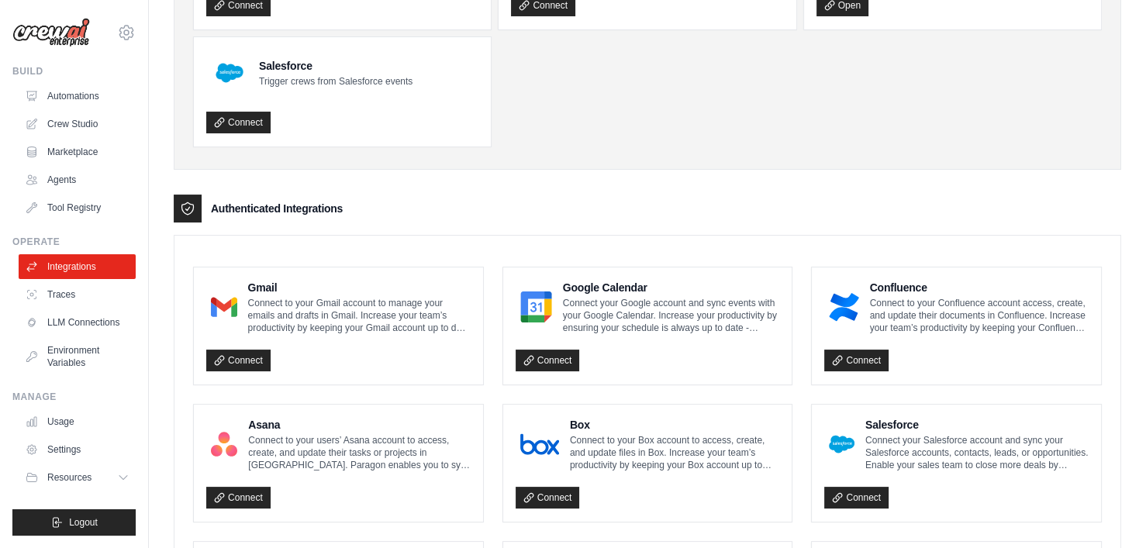
scroll to position [197, 0]
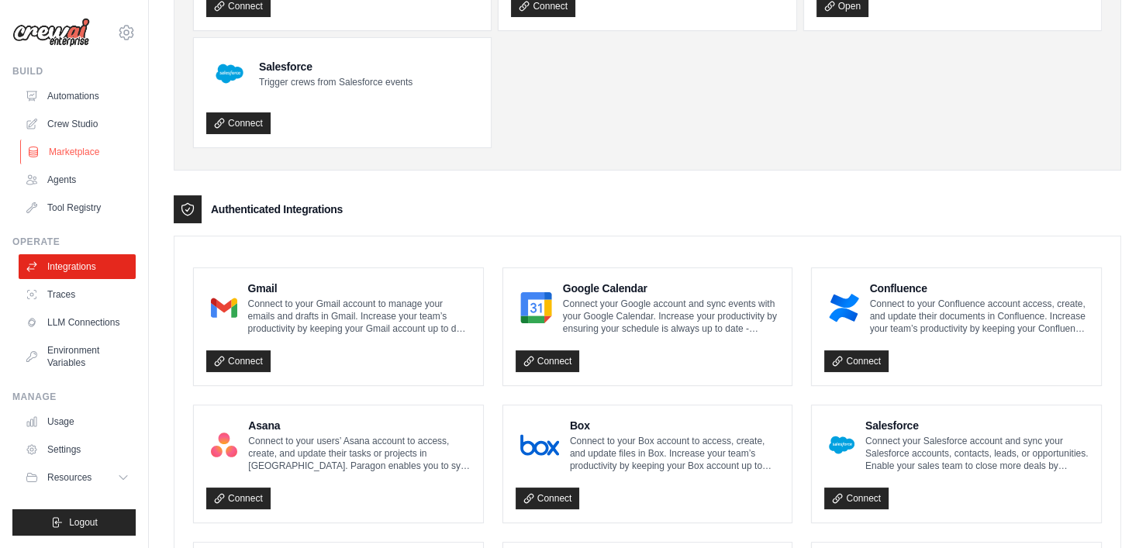
click at [81, 157] on link "Marketplace" at bounding box center [78, 152] width 117 height 25
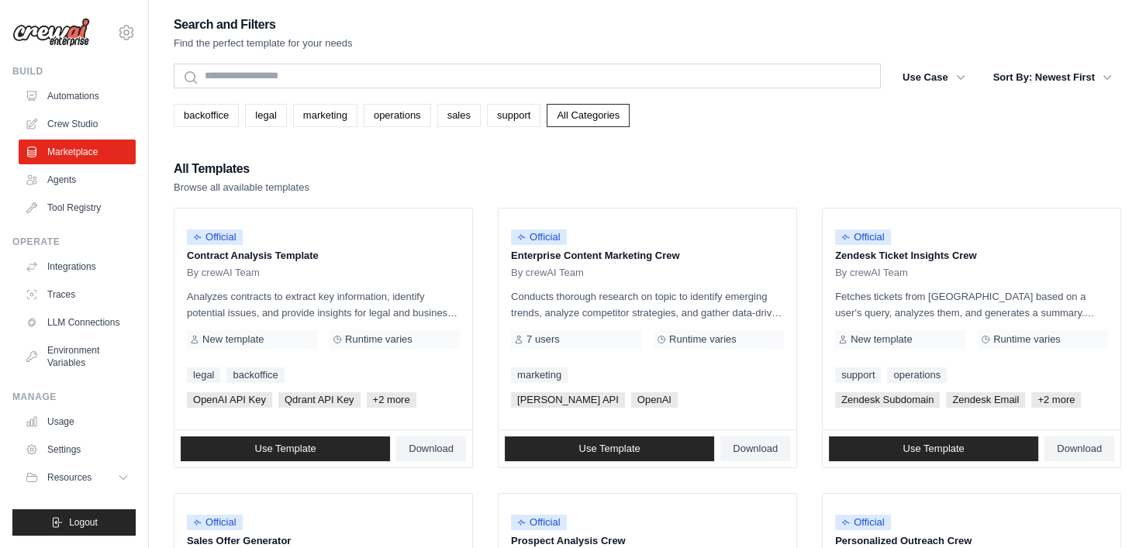
scroll to position [2, 0]
click at [452, 85] on button "Use Case" at bounding box center [933, 77] width 81 height 28
click at [452, 74] on button "Use Case" at bounding box center [933, 77] width 81 height 28
click at [452, 83] on button "Use Case" at bounding box center [933, 77] width 81 height 28
click at [452, 74] on icon "button" at bounding box center [961, 76] width 8 height 5
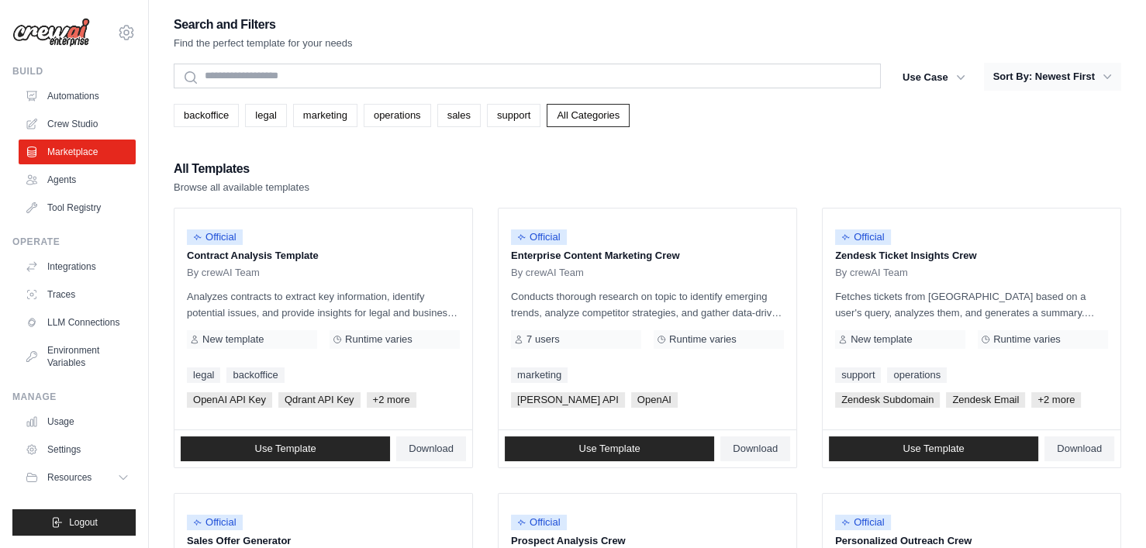
click at [452, 66] on button "Sort By: Newest First" at bounding box center [1052, 77] width 137 height 28
click at [452, 81] on button "Use Case" at bounding box center [933, 77] width 81 height 28
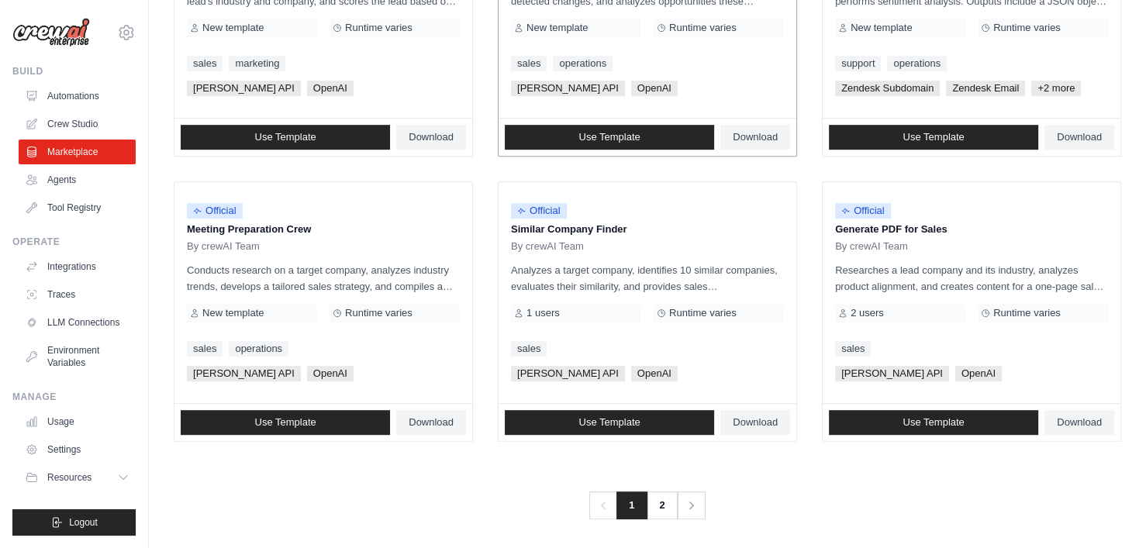
scroll to position [884, 0]
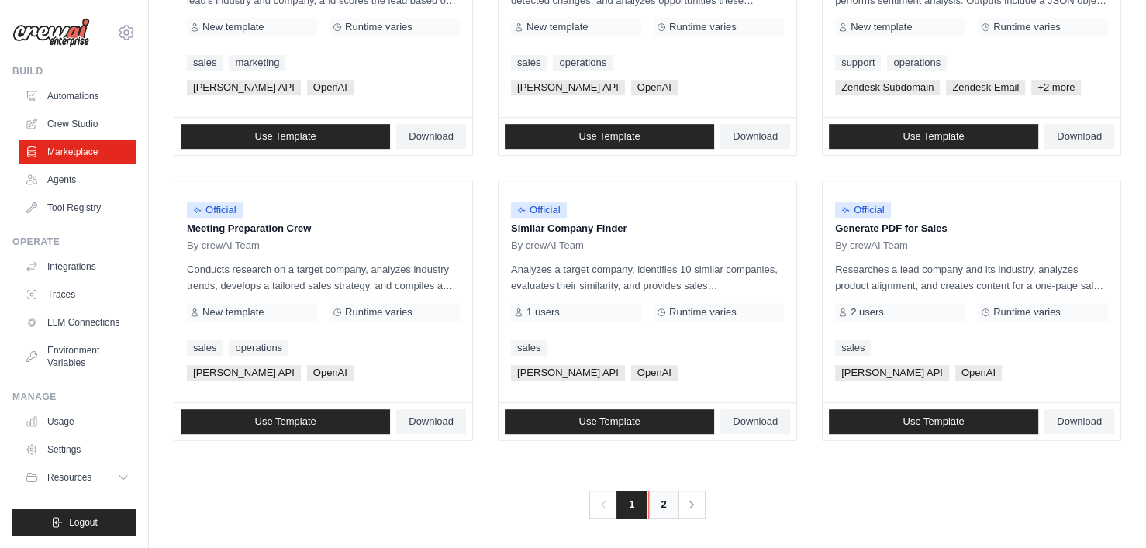
click at [452, 243] on link "2" at bounding box center [663, 505] width 31 height 28
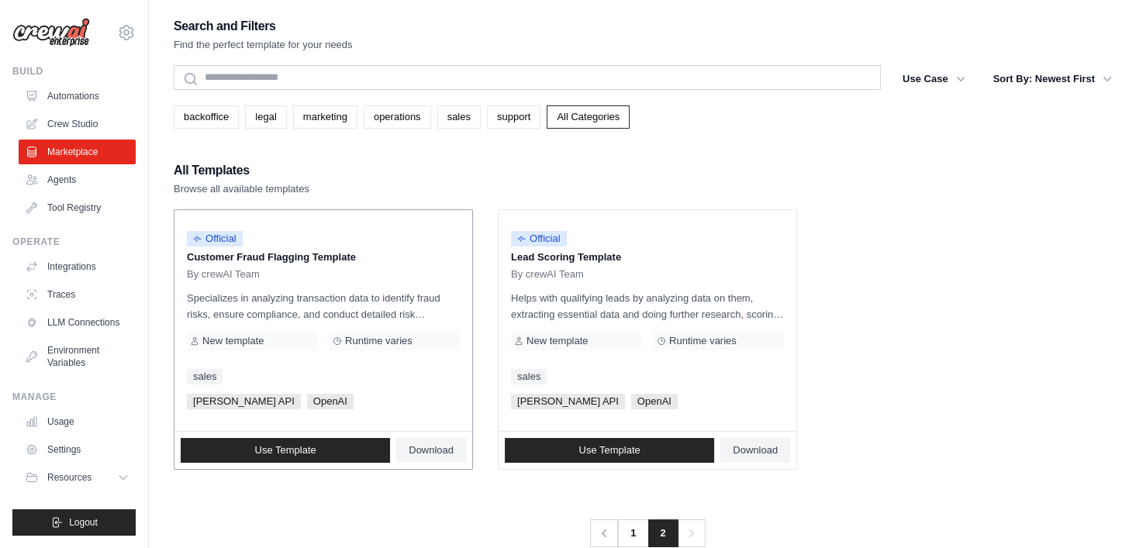
drag, startPoint x: 461, startPoint y: 399, endPoint x: 471, endPoint y: 379, distance: 22.2
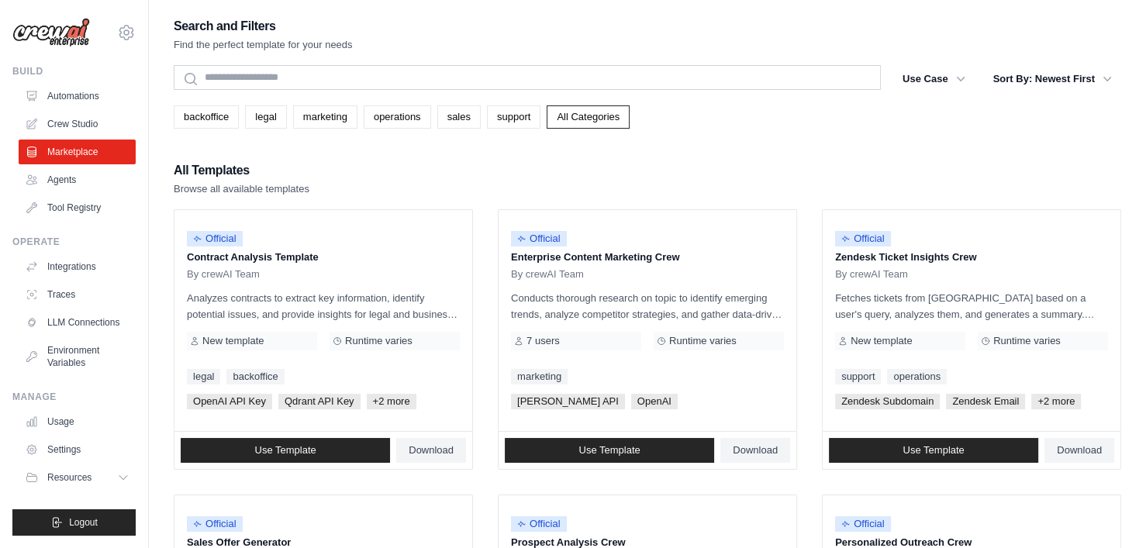
scroll to position [884, 0]
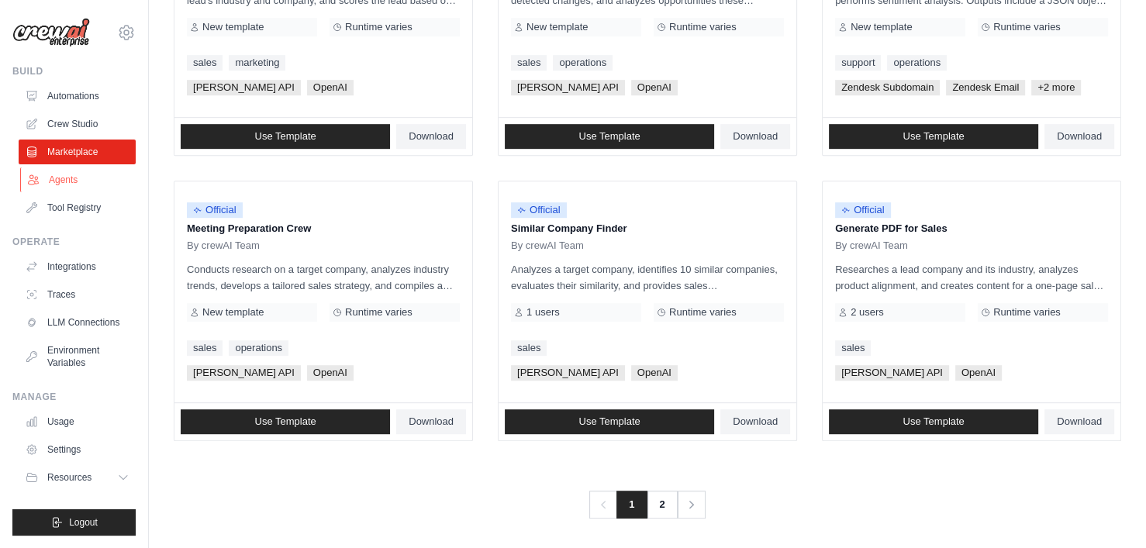
click at [76, 174] on link "Agents" at bounding box center [78, 179] width 117 height 25
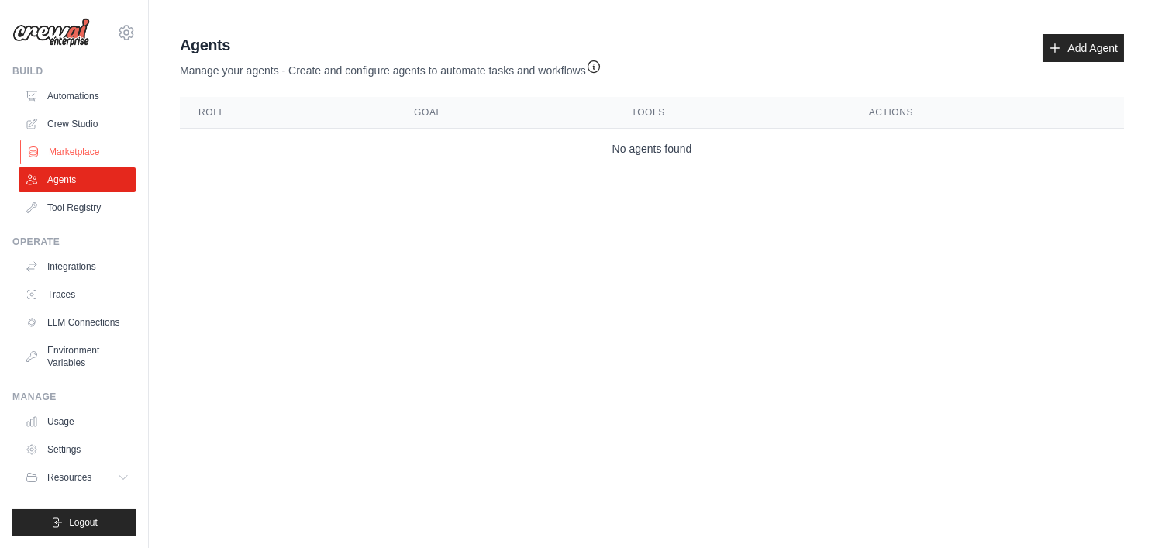
click at [67, 158] on link "Marketplace" at bounding box center [78, 152] width 117 height 25
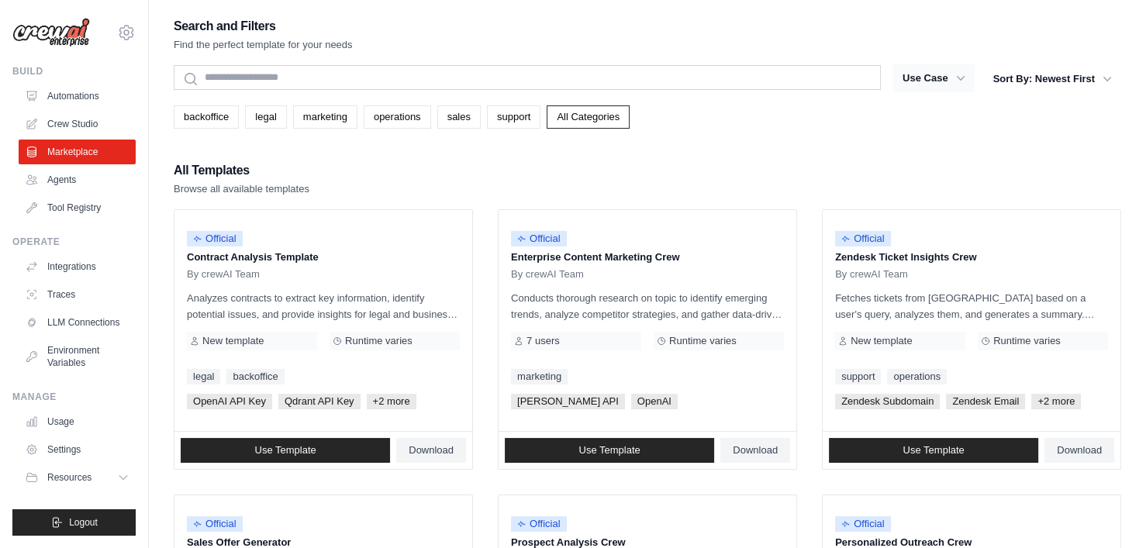
click at [452, 72] on button "Use Case" at bounding box center [933, 78] width 81 height 28
click at [452, 73] on button "Use Case" at bounding box center [933, 78] width 81 height 28
click at [452, 243] on span "Use Template" at bounding box center [608, 450] width 61 height 12
click at [47, 85] on link "Automations" at bounding box center [78, 96] width 117 height 25
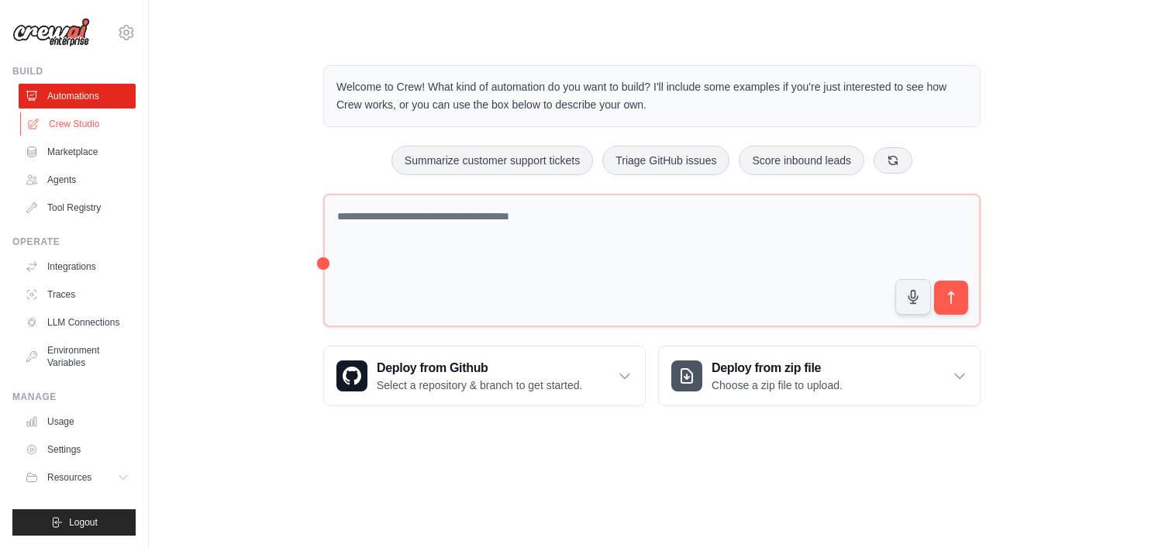
click at [85, 131] on link "Crew Studio" at bounding box center [78, 124] width 117 height 25
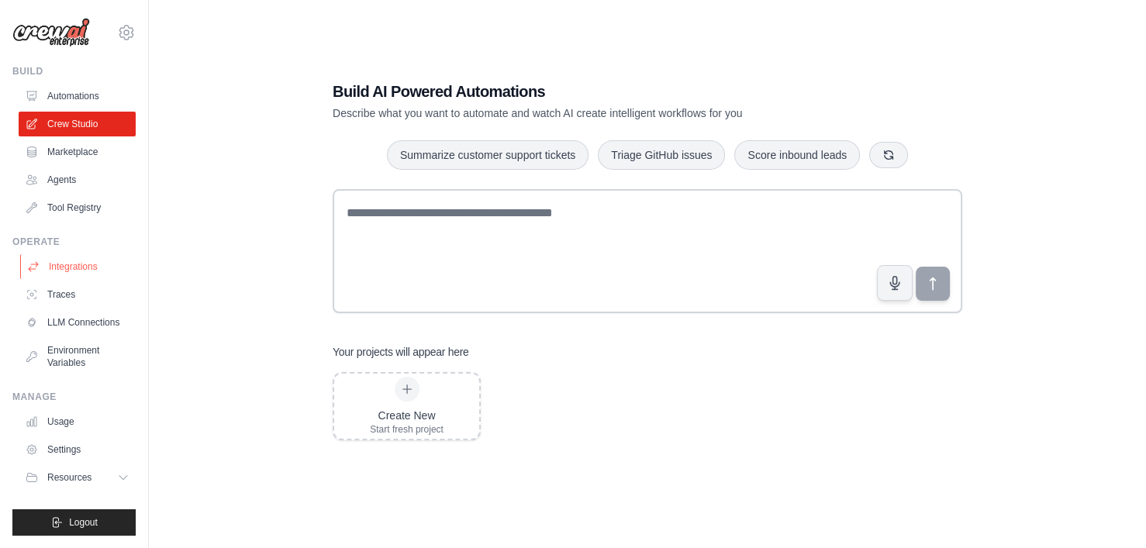
scroll to position [31, 0]
click at [61, 418] on link "Usage" at bounding box center [78, 421] width 117 height 25
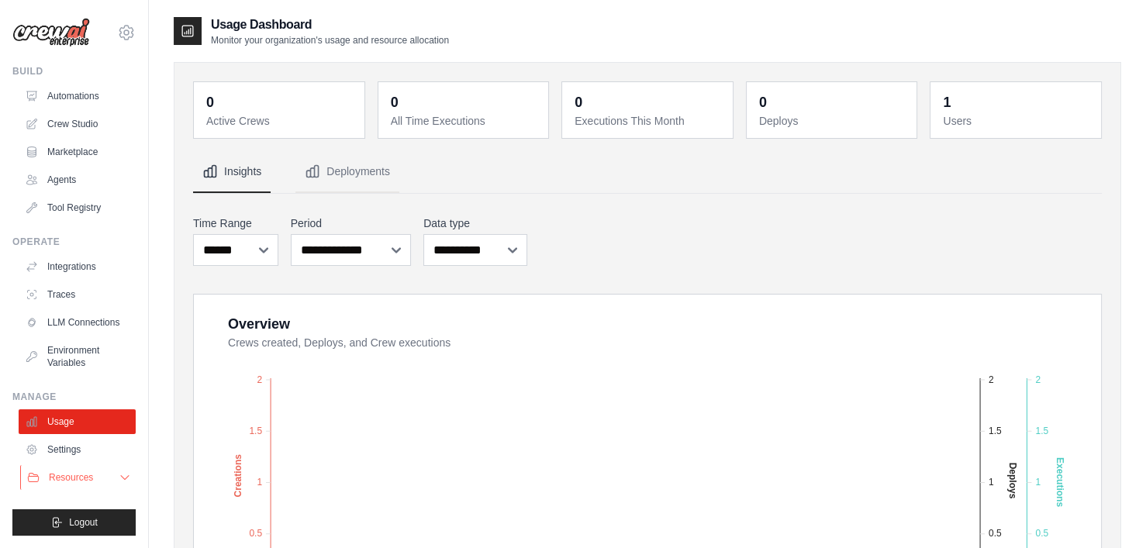
scroll to position [1, 0]
click at [120, 471] on button "Resources" at bounding box center [78, 477] width 117 height 25
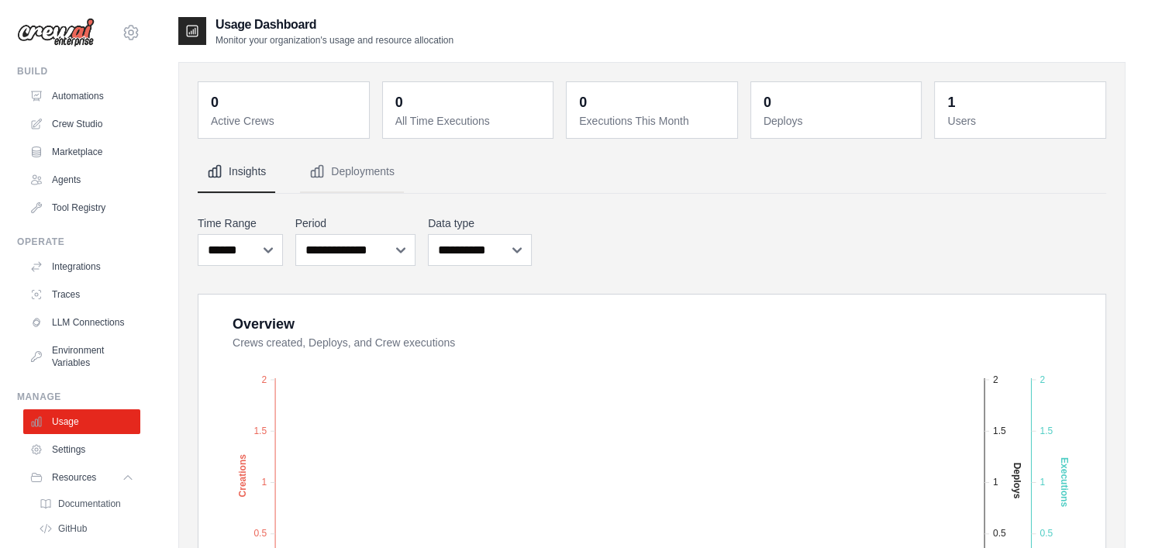
scroll to position [0, 0]
click at [117, 36] on icon at bounding box center [126, 32] width 19 height 19
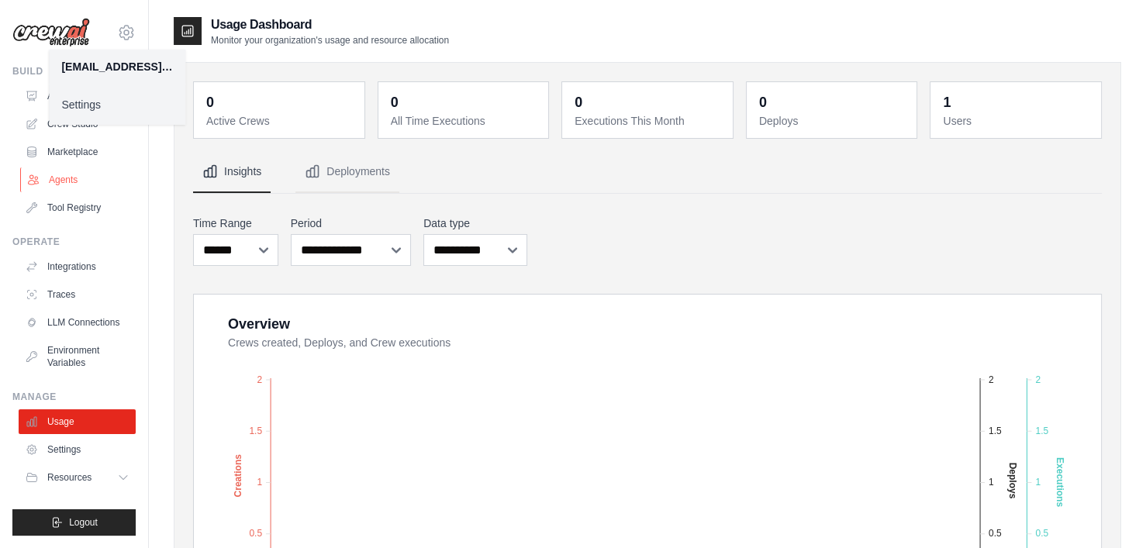
click at [101, 167] on link "Agents" at bounding box center [78, 179] width 117 height 25
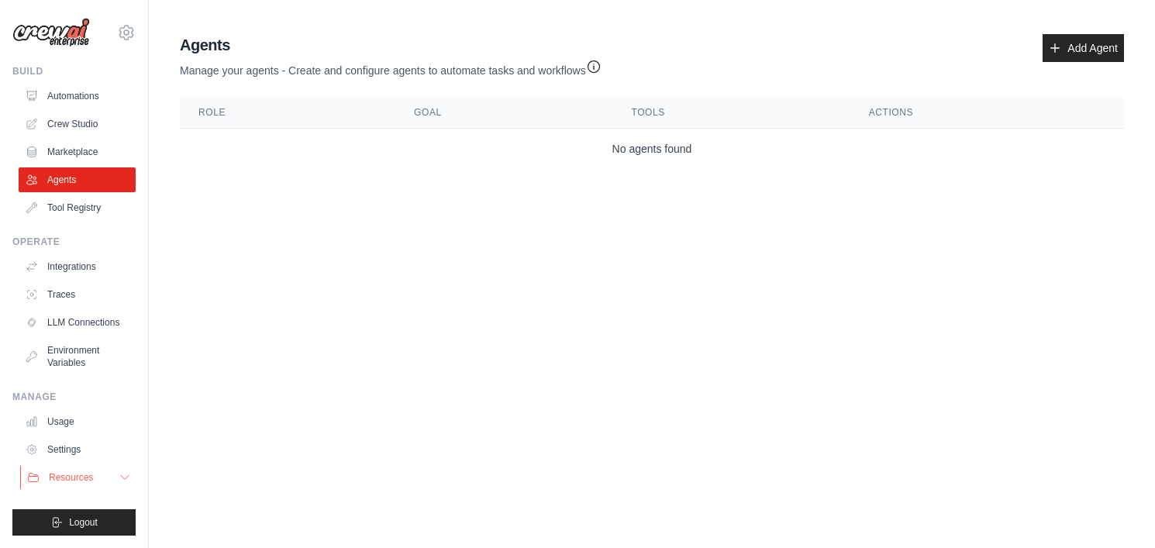
click at [83, 488] on button "Resources" at bounding box center [78, 477] width 117 height 25
